Goal: Information Seeking & Learning: Learn about a topic

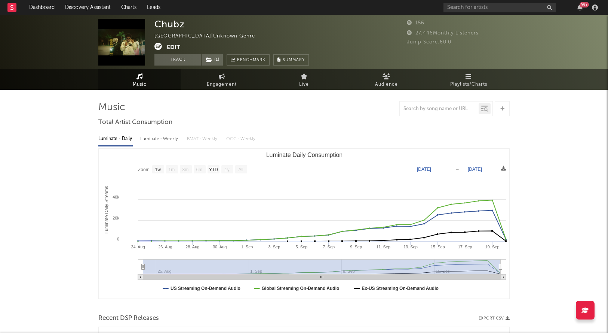
select select "1w"
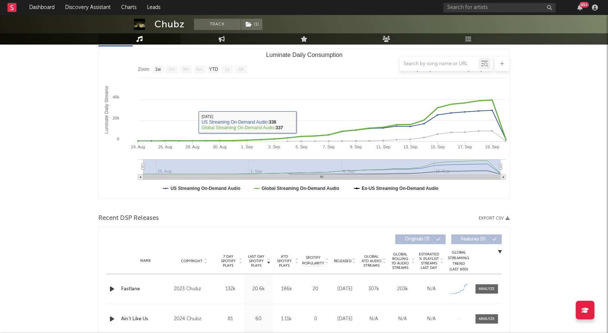
scroll to position [118, 0]
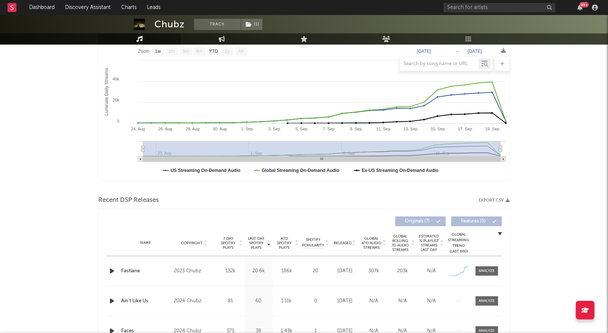
click at [484, 284] on div "Name Fastlane Copyright 2023 Chubz Label Chubz Album Names Fastlane Composer Na…" at bounding box center [304, 271] width 396 height 30
click at [485, 269] on div at bounding box center [487, 271] width 16 height 6
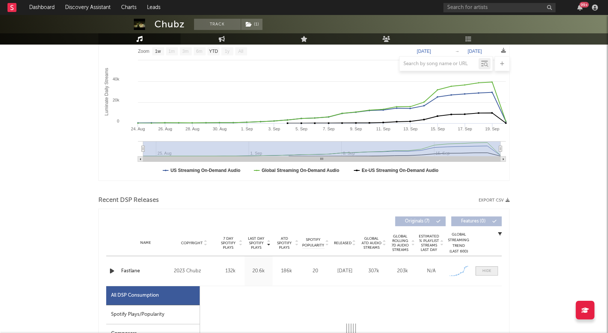
select select "1w"
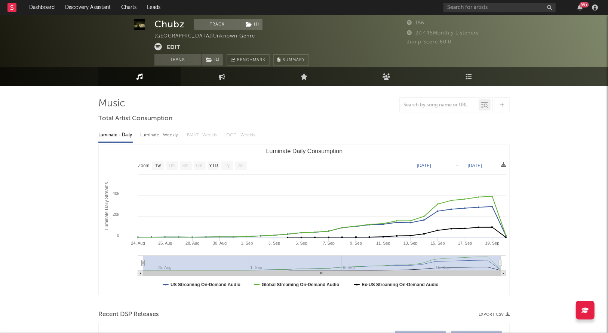
scroll to position [0, 0]
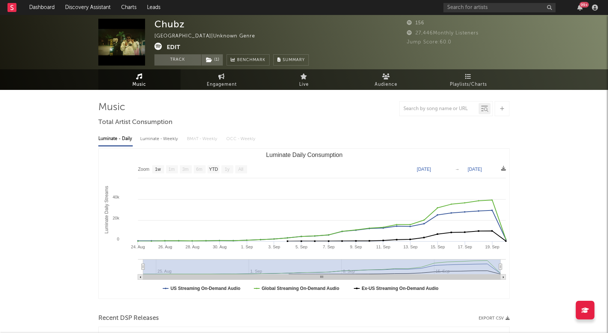
click at [153, 47] on div "Chubz United States | Unknown Genre Edit Track ( 1 ) Benchmark Summary 156 27,4…" at bounding box center [304, 42] width 608 height 54
click at [157, 47] on icon at bounding box center [157, 46] width 7 height 7
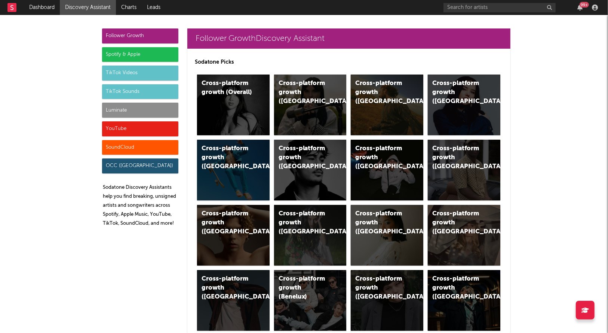
scroll to position [3411, 0]
click at [124, 3] on link "Charts" at bounding box center [129, 7] width 26 height 15
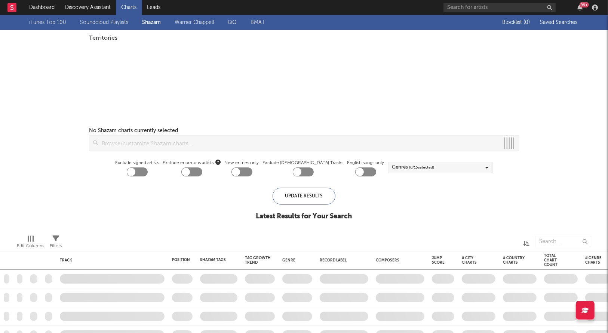
checkbox input "true"
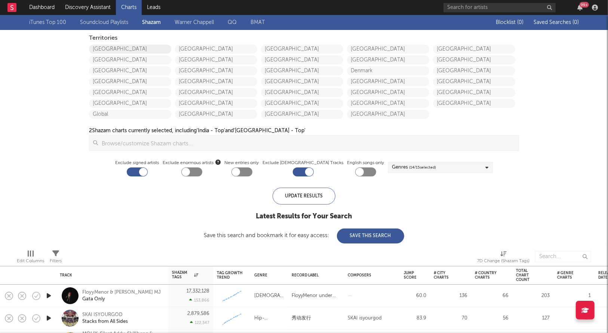
click at [110, 48] on link "[GEOGRAPHIC_DATA]" at bounding box center [130, 49] width 82 height 9
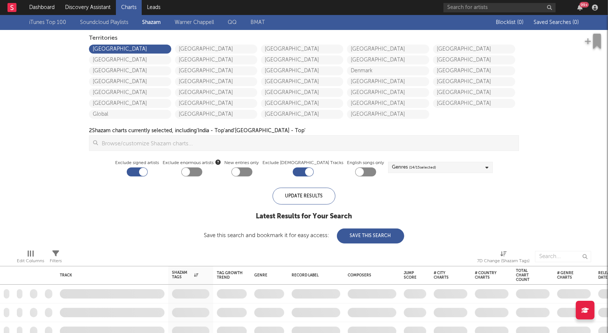
checkbox input "true"
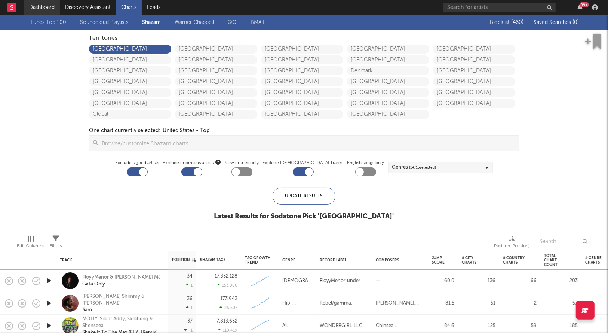
click at [39, 7] on link "Dashboard" at bounding box center [42, 7] width 36 height 15
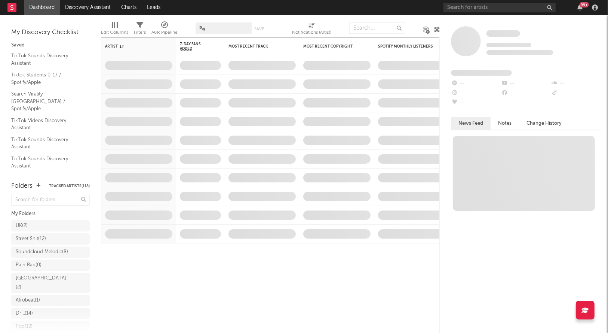
scroll to position [138, 0]
click at [40, 301] on div "Research Priorities ( 9 ) Brendan Condron" at bounding box center [51, 300] width 70 height 18
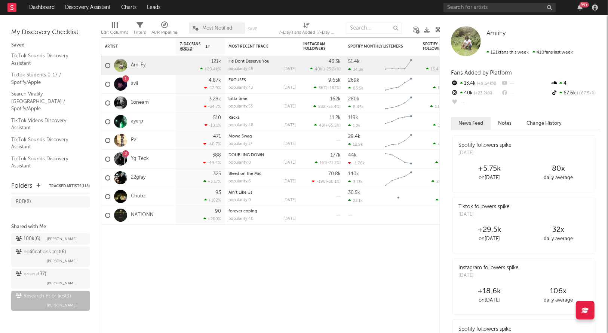
click at [134, 123] on link "ayerp" at bounding box center [137, 121] width 12 height 6
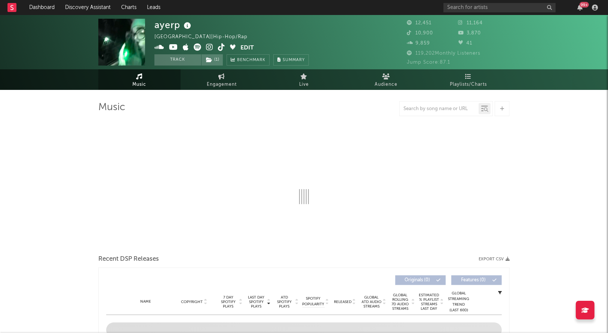
select select "6m"
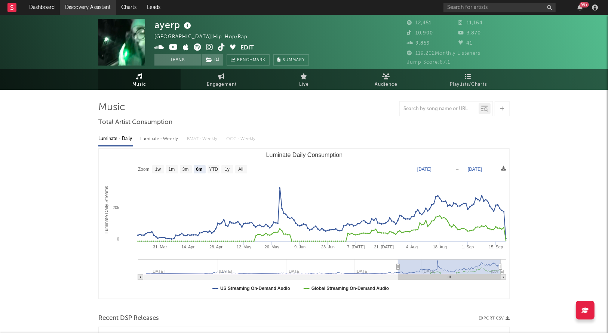
click at [82, 7] on link "Discovery Assistant" at bounding box center [88, 7] width 56 height 15
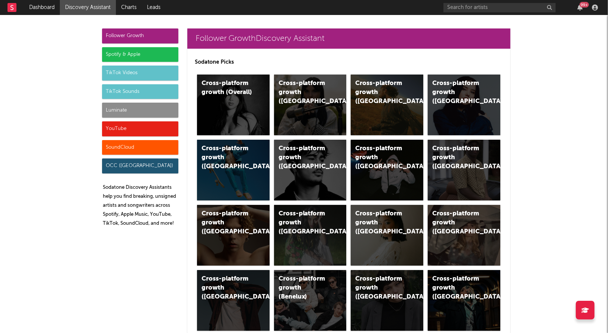
click at [126, 107] on div "Luminate" at bounding box center [140, 109] width 76 height 15
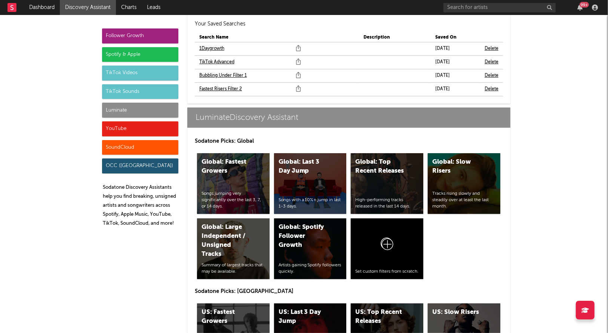
scroll to position [3411, 0]
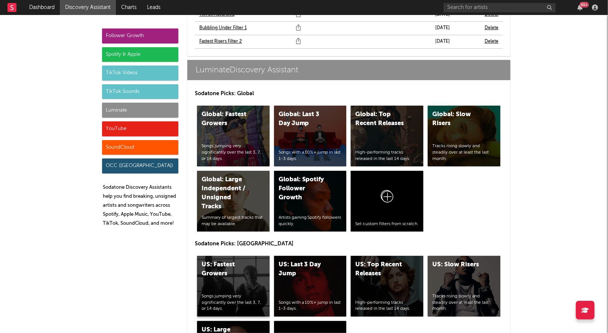
click at [233, 255] on div "US: Fastest Growers Songs jumping very significantly over the last 3, 7, or 14 …" at bounding box center [233, 285] width 73 height 61
click at [358, 256] on div "US: Top Recent Releases High-performing tracks released in the last 14 days." at bounding box center [387, 285] width 73 height 61
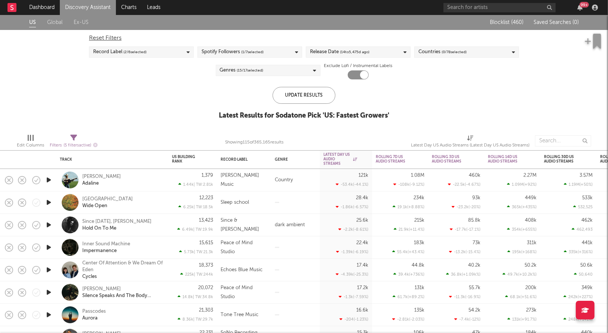
click at [367, 53] on span "( 14 to 5,475 d ago)" at bounding box center [355, 52] width 30 height 9
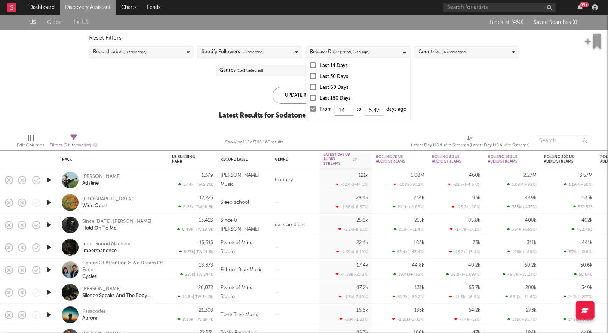
click at [351, 111] on input "14" at bounding box center [344, 109] width 19 height 11
type input "1"
type input "0"
click at [295, 98] on div "Update Results" at bounding box center [304, 95] width 63 height 17
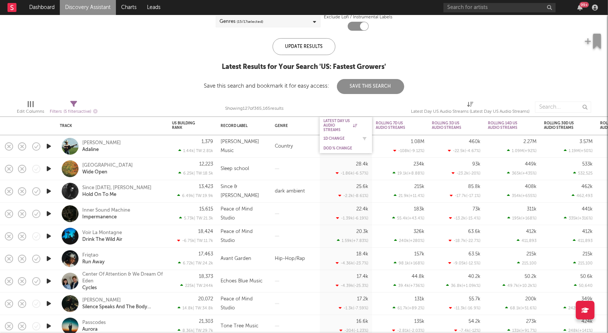
click at [336, 136] on div "1D Change" at bounding box center [341, 138] width 34 height 4
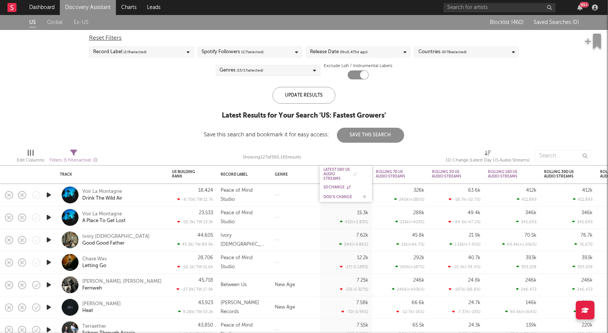
click at [330, 194] on div "DoD % Change" at bounding box center [341, 196] width 34 height 4
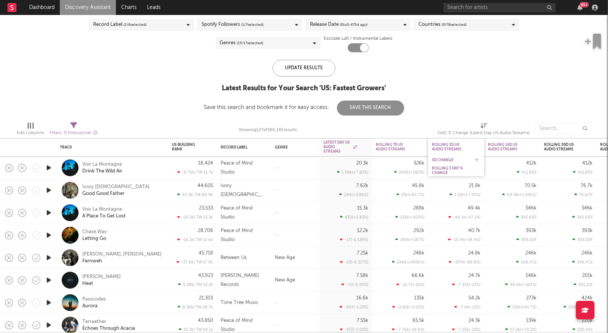
click at [440, 159] on div "3D Change" at bounding box center [450, 160] width 37 height 4
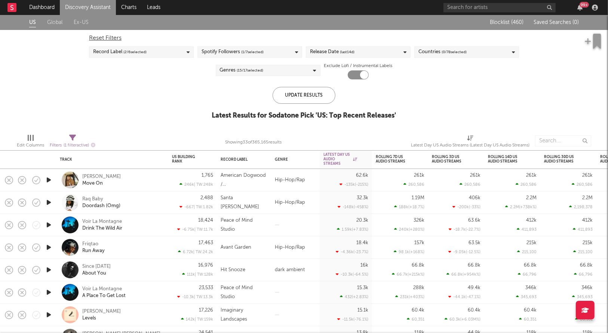
click at [326, 49] on div "Release Date (last 14 d)" at bounding box center [332, 52] width 45 height 9
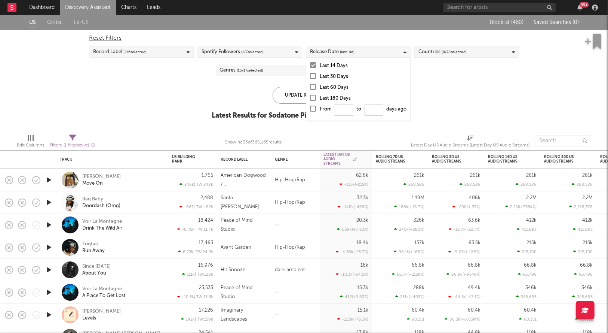
click at [312, 109] on div at bounding box center [313, 108] width 6 height 6
click at [310, 109] on input "From to days ago" at bounding box center [310, 111] width 0 height 12
click at [351, 110] on input "From to days ago" at bounding box center [344, 109] width 19 height 11
type input "0"
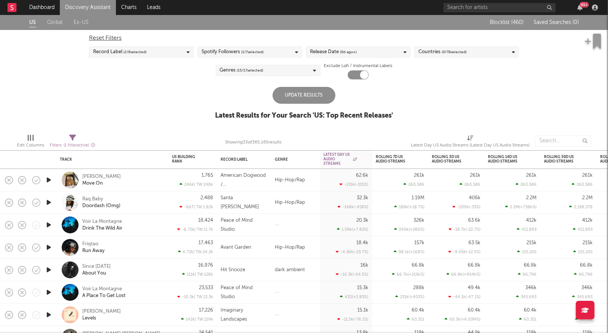
click at [286, 95] on div "Update Results" at bounding box center [304, 95] width 63 height 17
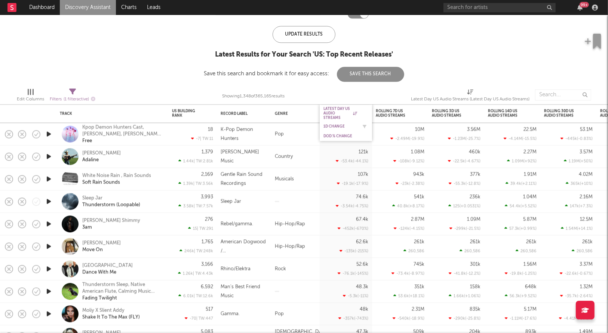
click at [337, 126] on div "1D Change" at bounding box center [341, 126] width 34 height 4
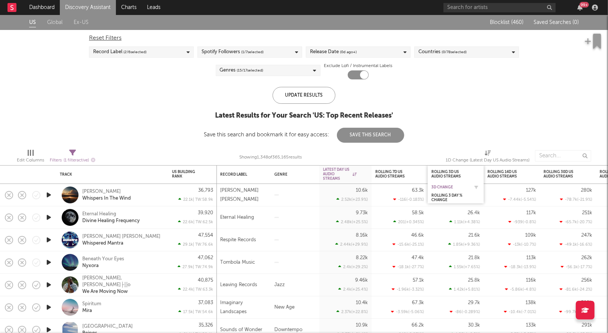
click at [444, 186] on div "3D Change" at bounding box center [450, 187] width 37 height 4
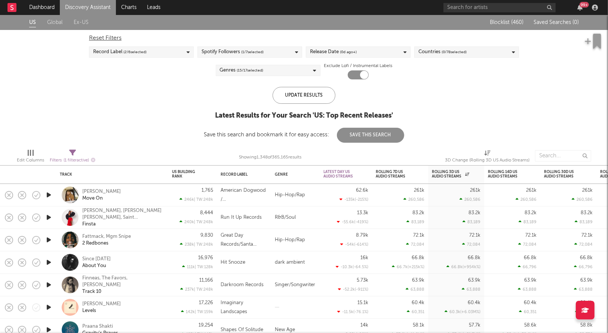
click at [580, 85] on div "US Global Ex-US Blocklist ( 460 ) Saved Searches ( 0 ) Reset Filters Record Lab…" at bounding box center [304, 79] width 608 height 128
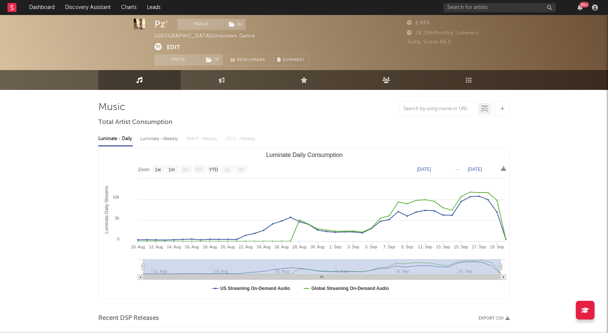
select select "1w"
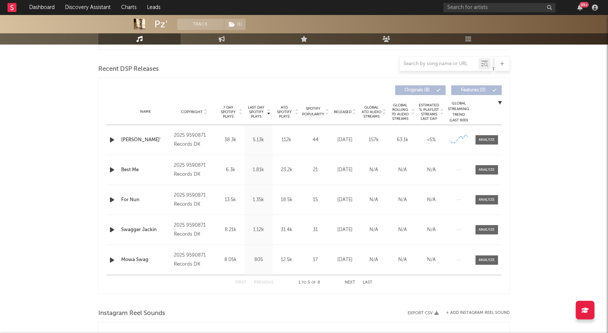
click at [484, 145] on div "Name [PERSON_NAME]' Copyright 2025 9590871 Records DK Label 9590871 Records DK …" at bounding box center [304, 140] width 396 height 30
click at [484, 142] on span at bounding box center [487, 139] width 22 height 9
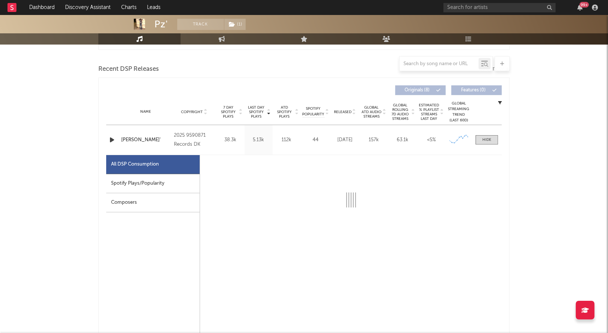
select select "1w"
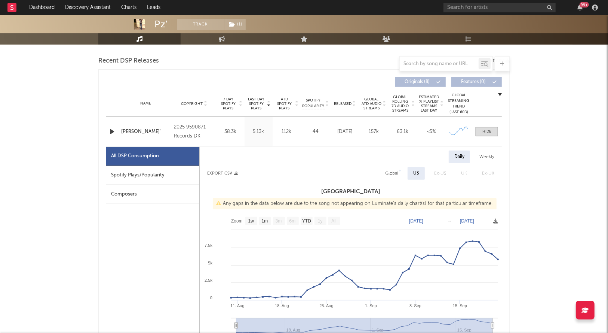
scroll to position [0, 0]
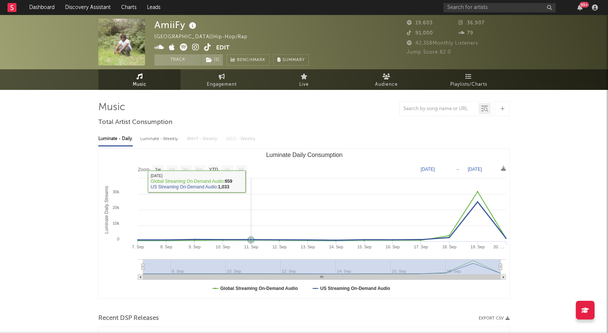
select select "1w"
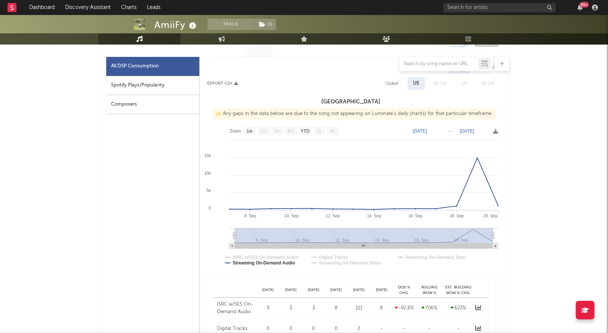
scroll to position [348, 0]
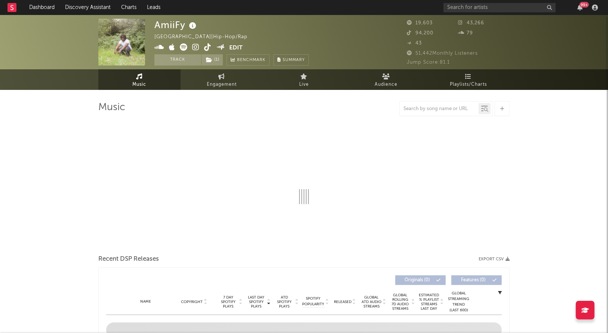
select select "1w"
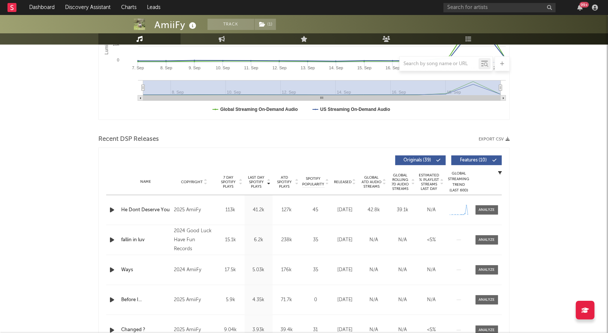
scroll to position [180, 0]
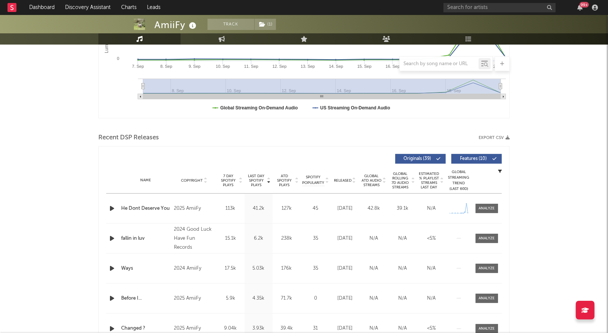
click at [488, 201] on div "Name He Dont Deserve You Copyright 2025 AmiiFy Label Independent Album Names He…" at bounding box center [304, 208] width 396 height 30
click at [488, 205] on div at bounding box center [487, 208] width 16 height 6
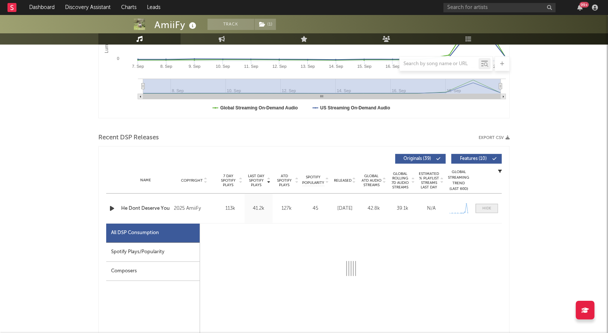
select select "1w"
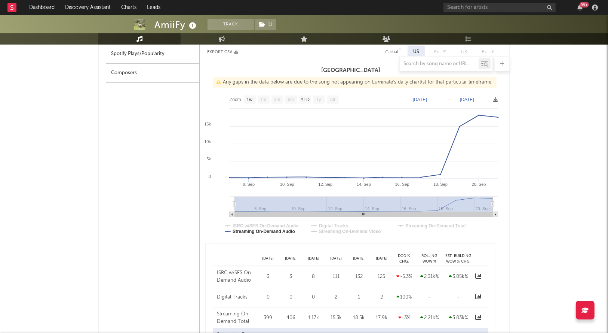
scroll to position [0, 0]
